Goal: Task Accomplishment & Management: Manage account settings

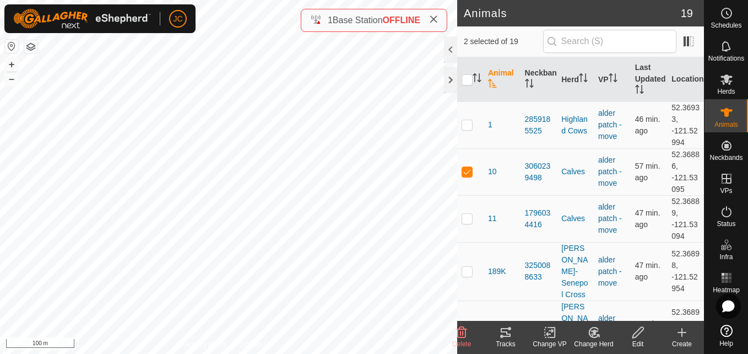
scroll to position [594, 0]
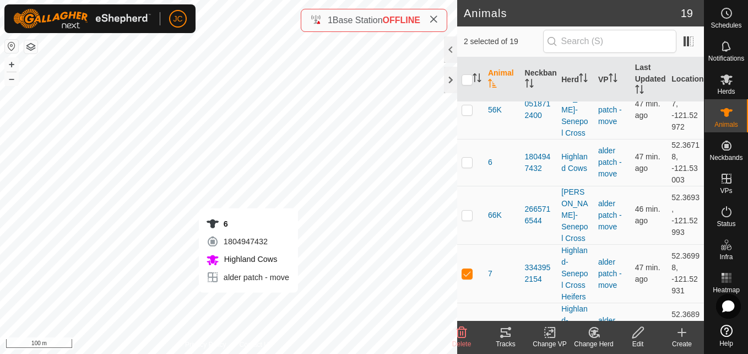
checkbox input "false"
checkbox input "true"
checkbox input "false"
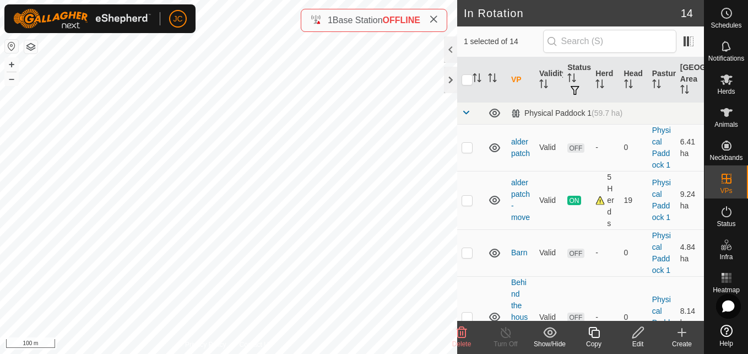
checkbox input "true"
checkbox input "false"
checkbox input "true"
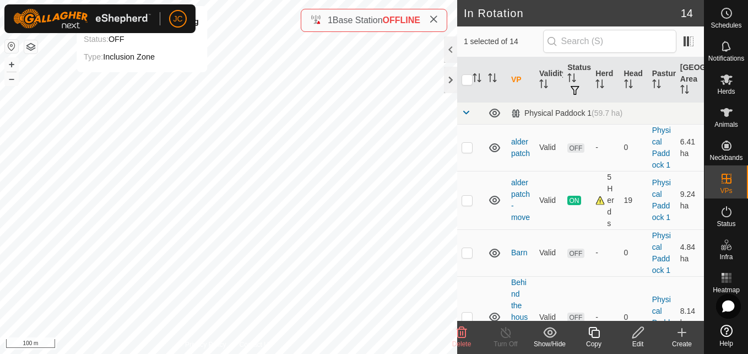
checkbox input "false"
checkbox input "true"
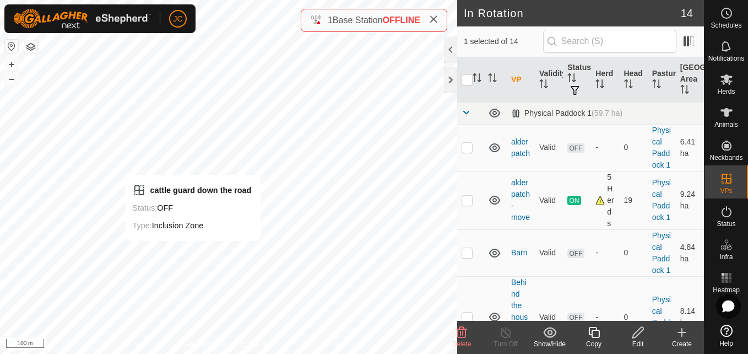
checkbox input "true"
checkbox input "false"
checkbox input "true"
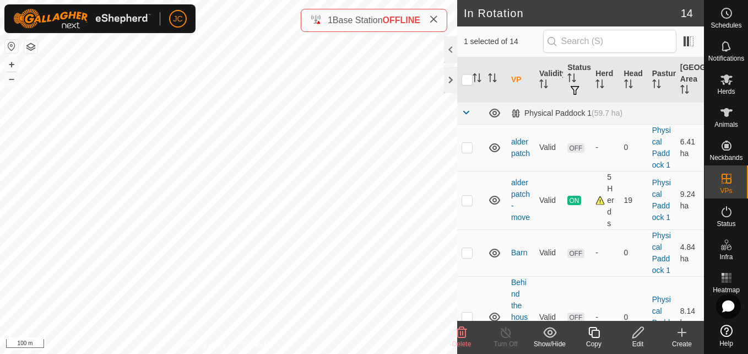
checkbox input "false"
checkbox input "true"
checkbox input "false"
checkbox input "true"
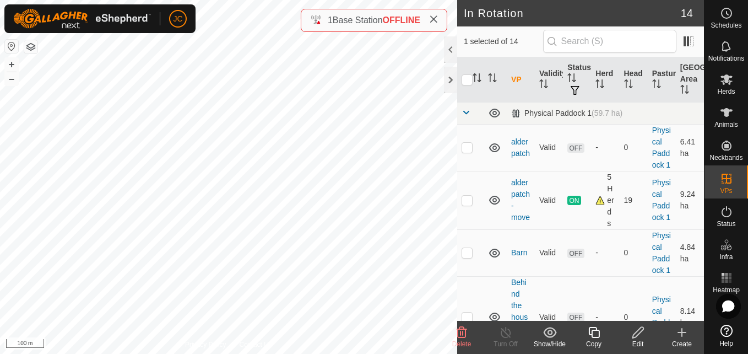
checkbox input "true"
checkbox input "false"
checkbox input "true"
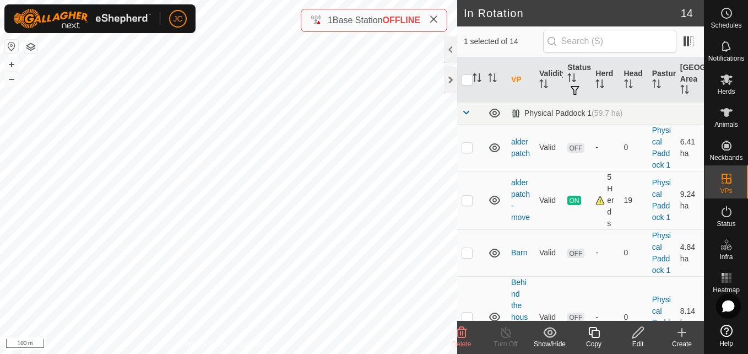
checkbox input "true"
checkbox input "false"
checkbox input "true"
checkbox input "false"
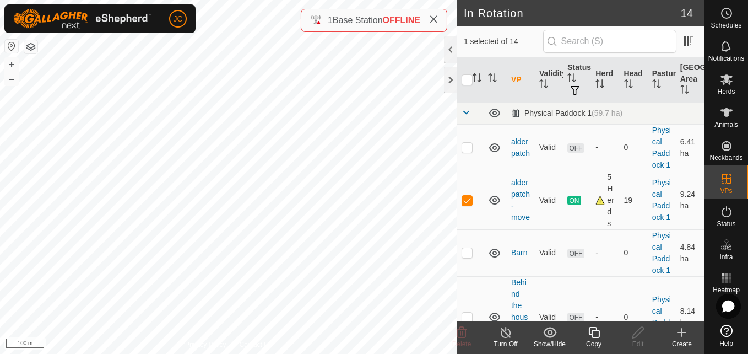
checkbox input "true"
checkbox input "false"
checkbox input "true"
checkbox input "false"
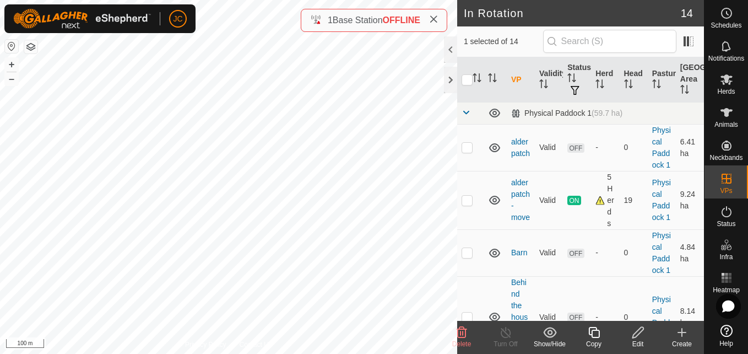
checkbox input "false"
checkbox input "true"
checkbox input "false"
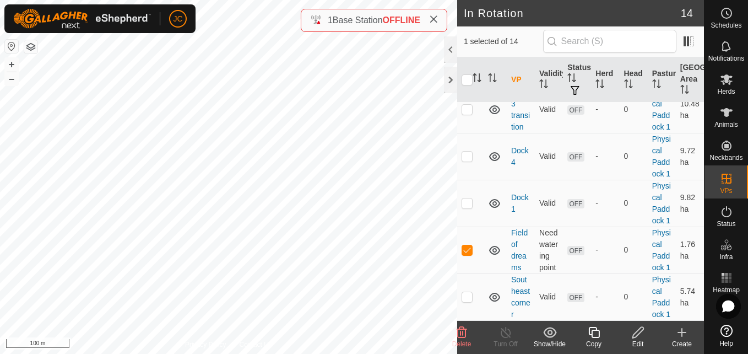
scroll to position [702, 0]
click at [466, 243] on td at bounding box center [470, 249] width 26 height 47
checkbox input "false"
